Goal: Information Seeking & Learning: Find specific fact

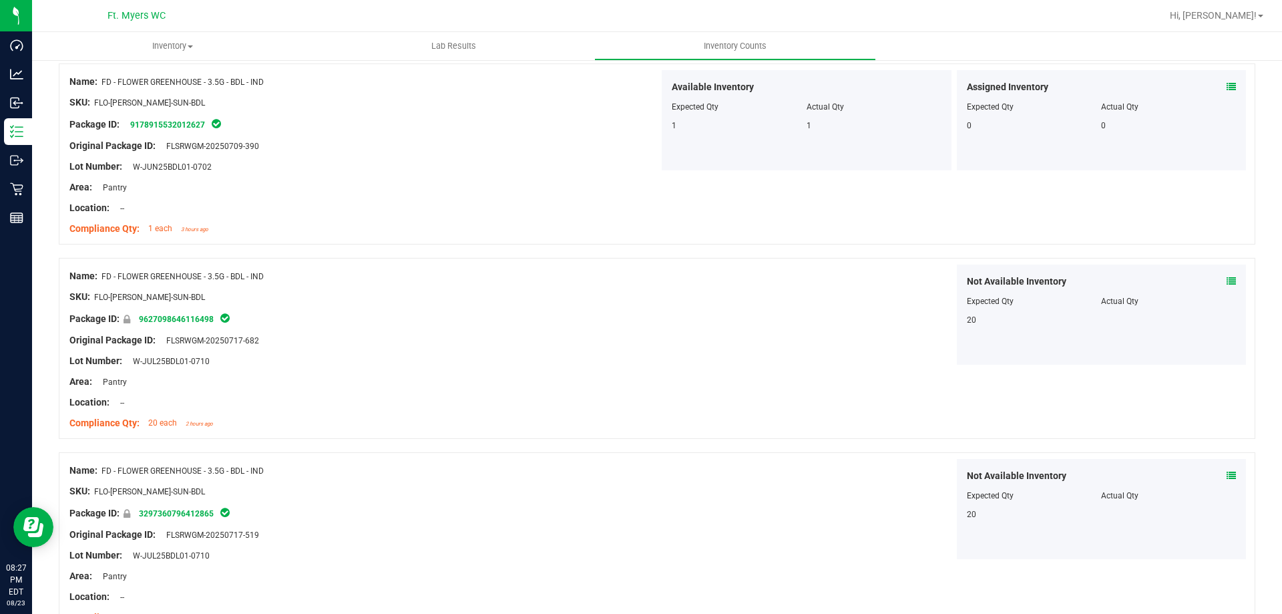
scroll to position [1381, 0]
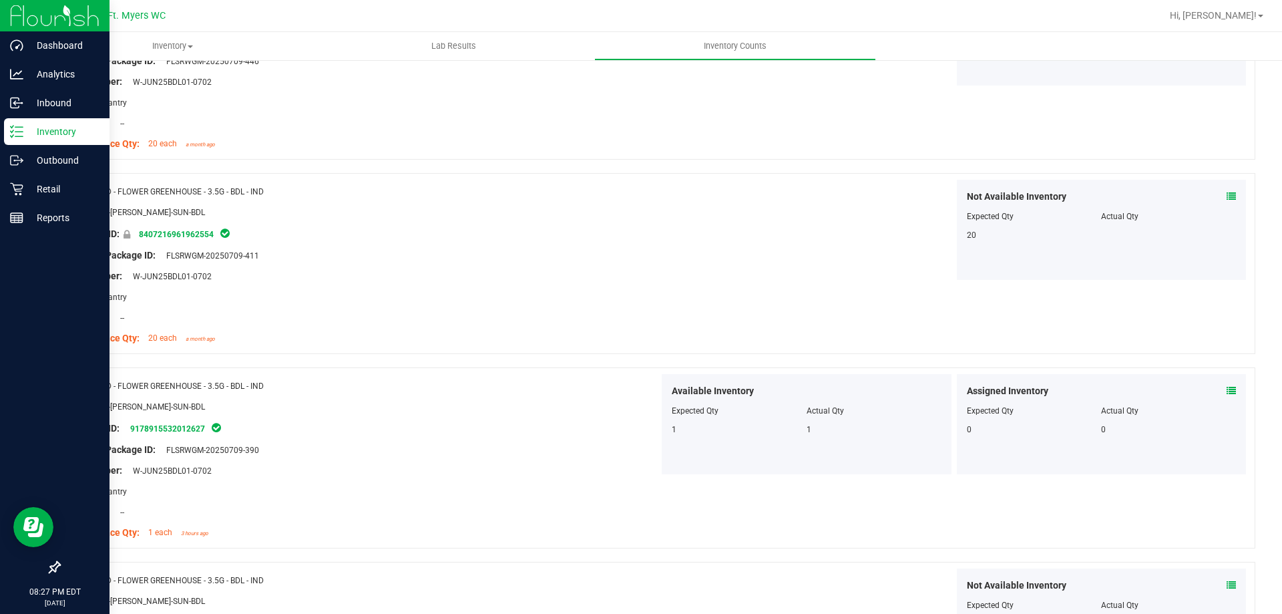
click at [23, 135] on p "Inventory" at bounding box center [63, 132] width 80 height 16
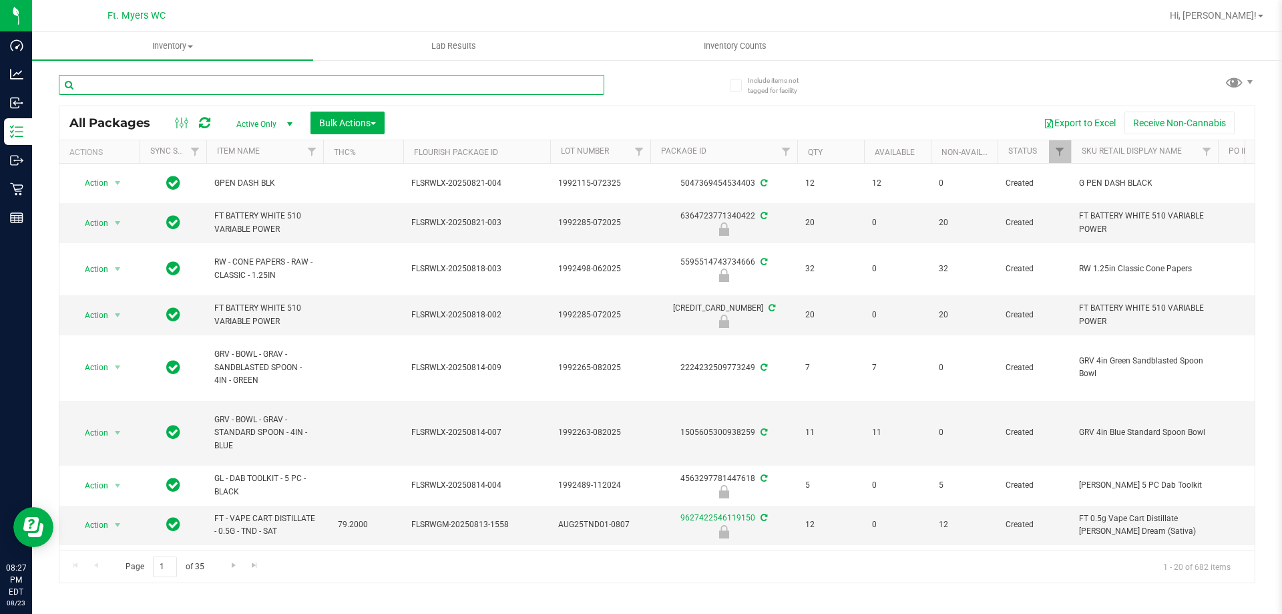
click at [211, 82] on input "text" at bounding box center [331, 85] width 545 height 20
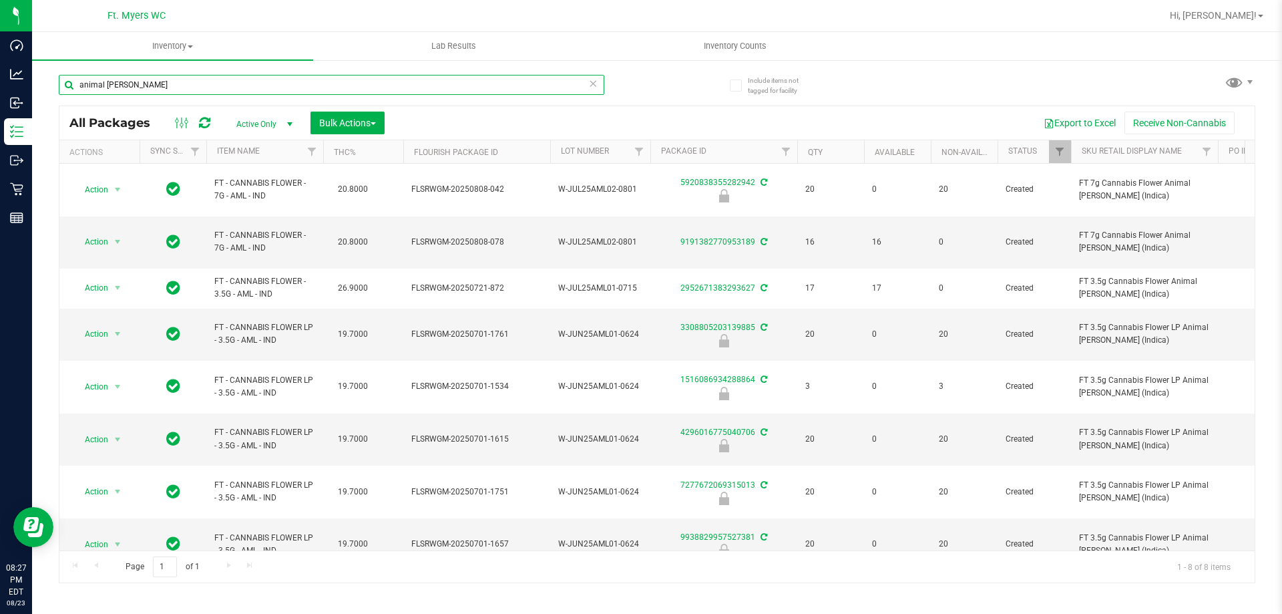
click at [211, 82] on input "animal [PERSON_NAME]" at bounding box center [331, 85] width 545 height 20
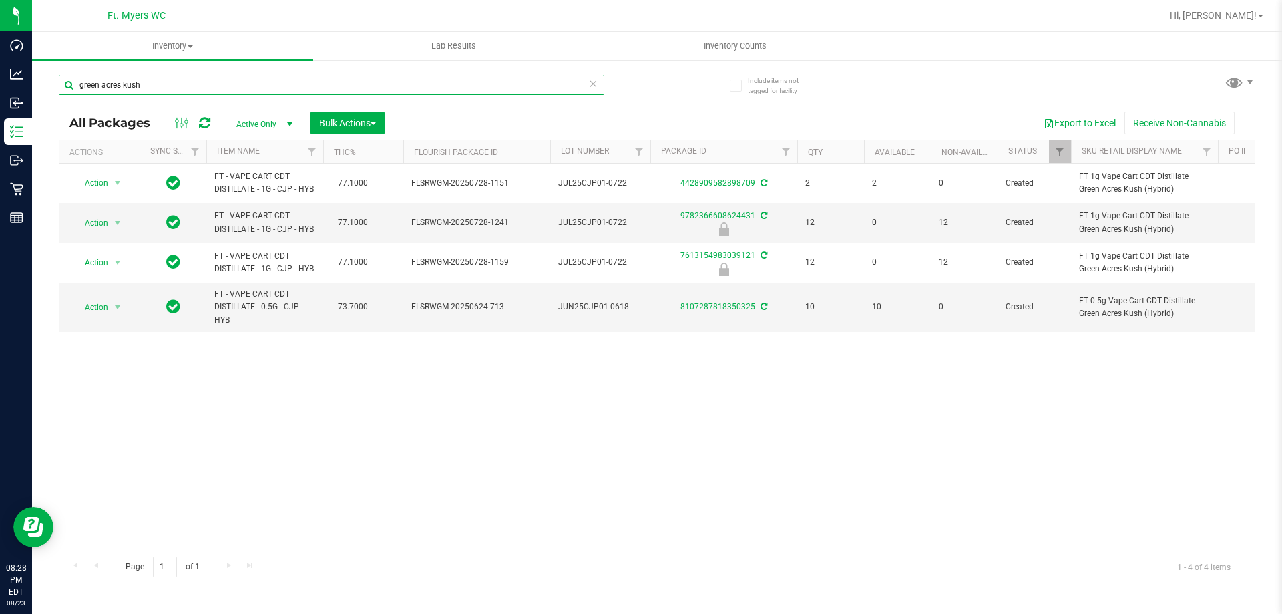
type input "green acres kush"
